Goal: Find specific page/section: Find specific page/section

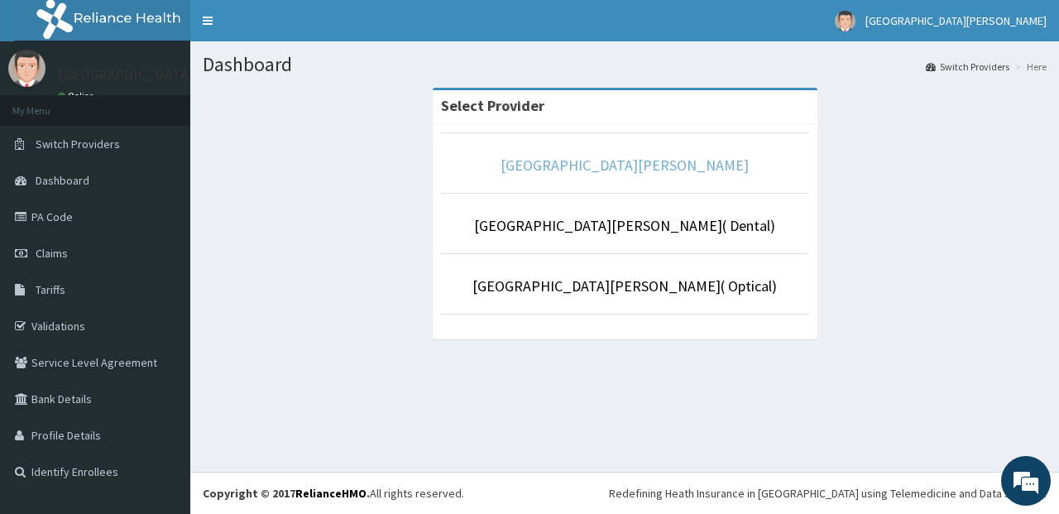
click at [600, 170] on link "[GEOGRAPHIC_DATA][PERSON_NAME]" at bounding box center [624, 164] width 248 height 19
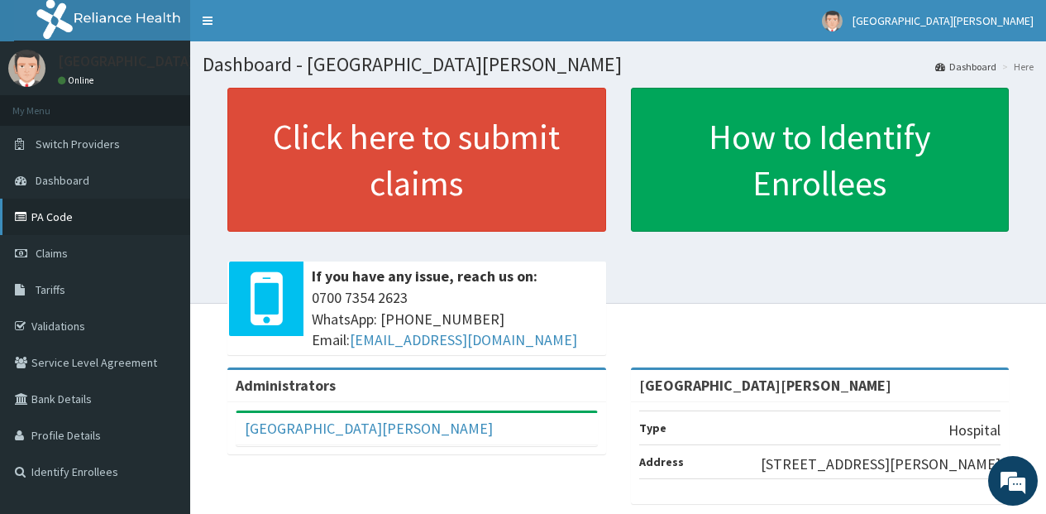
click at [69, 222] on link "PA Code" at bounding box center [95, 217] width 190 height 36
